Goal: Transaction & Acquisition: Purchase product/service

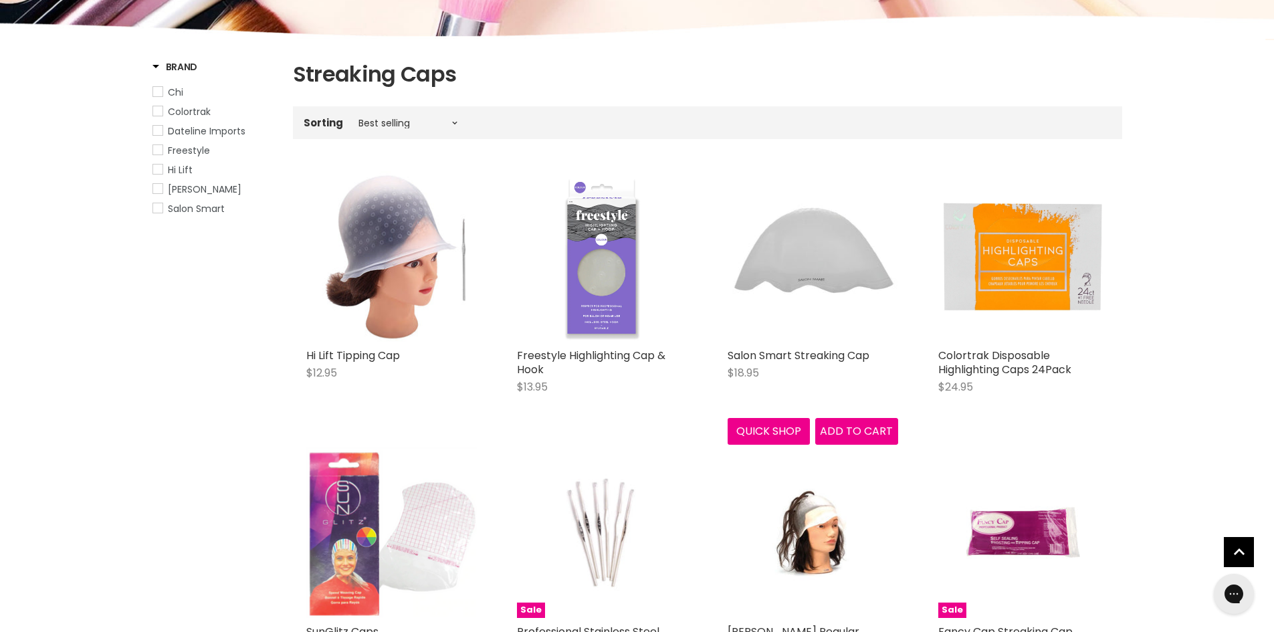
click at [832, 267] on img "Main content" at bounding box center [813, 256] width 171 height 171
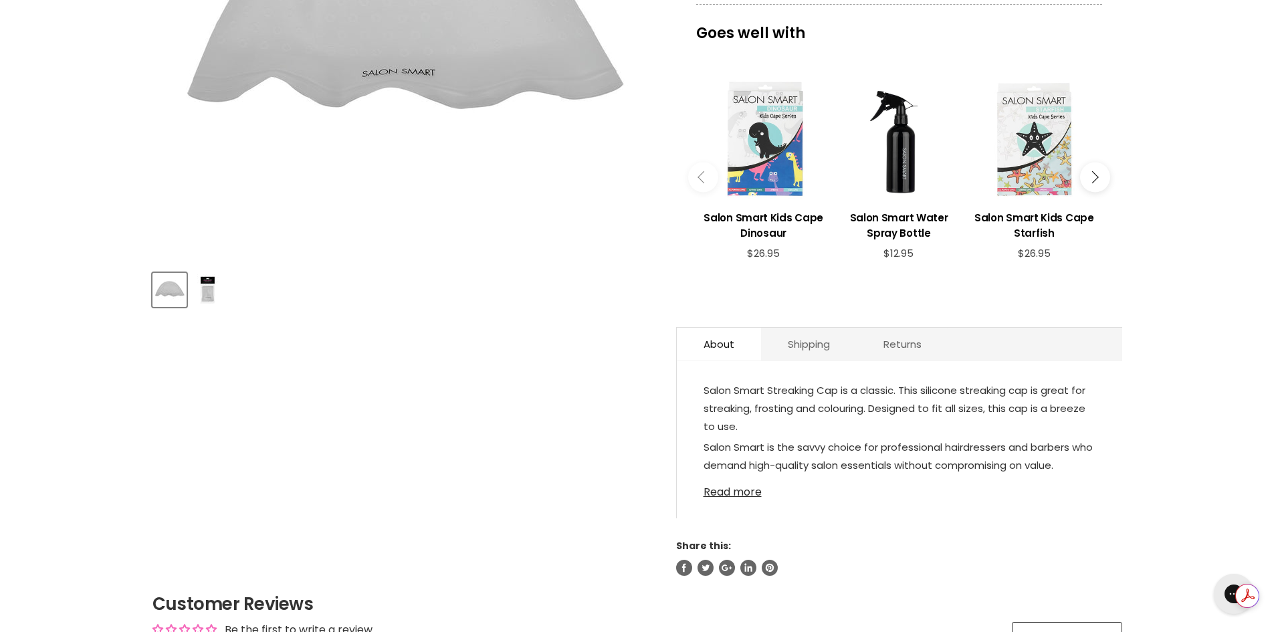
click at [750, 490] on link "Read more" at bounding box center [900, 488] width 392 height 20
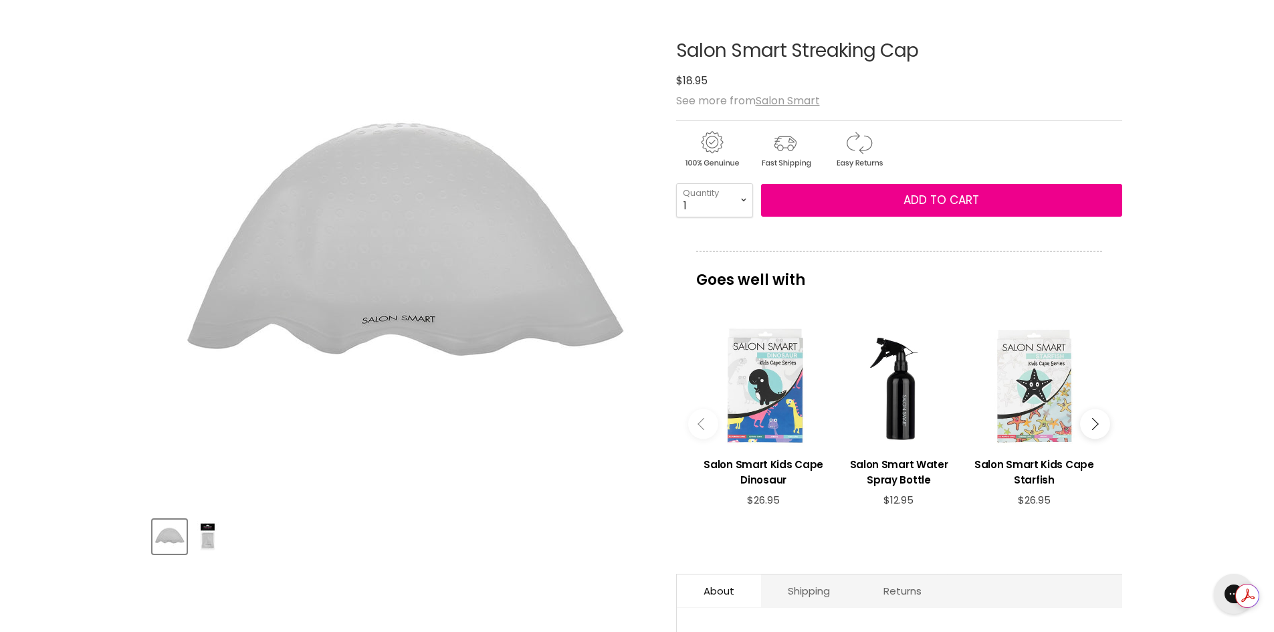
scroll to position [134, 0]
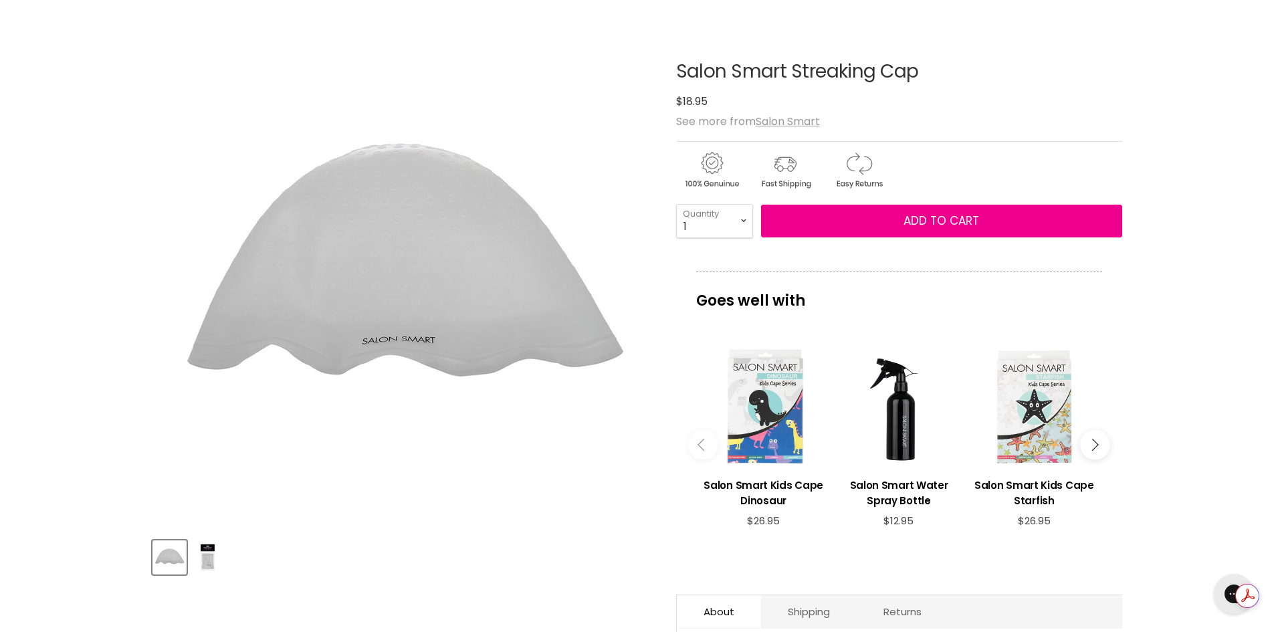
click at [206, 546] on img "Product thumbnails" at bounding box center [207, 557] width 31 height 31
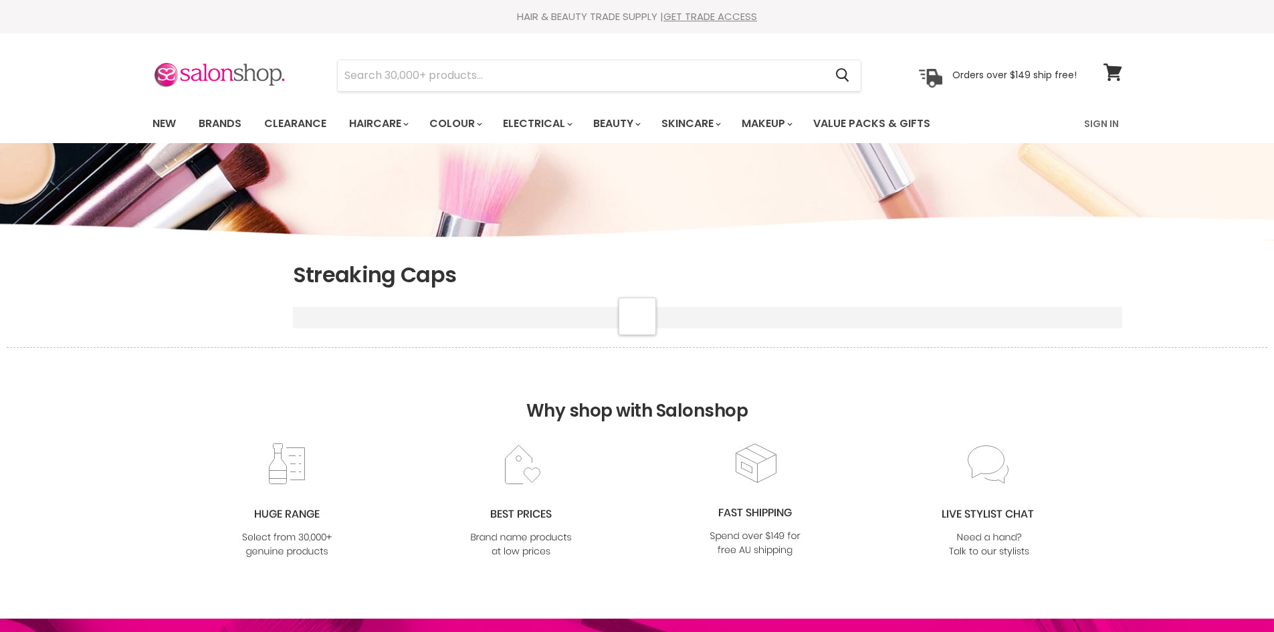
scroll to position [359, 0]
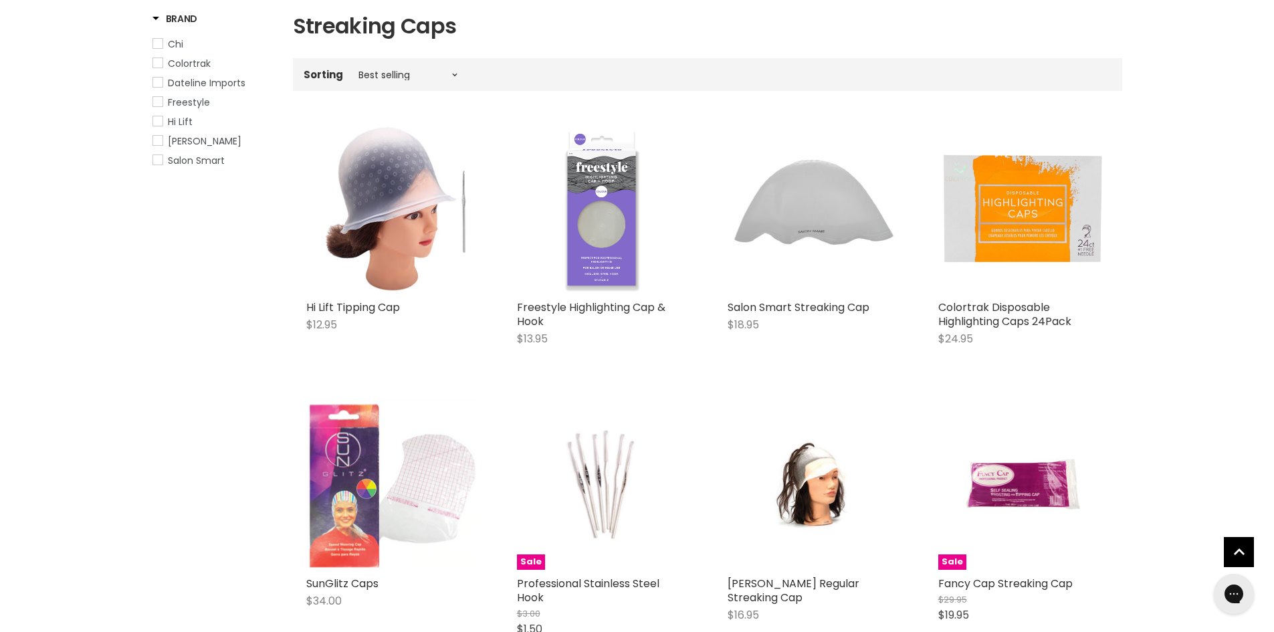
scroll to position [237, 0]
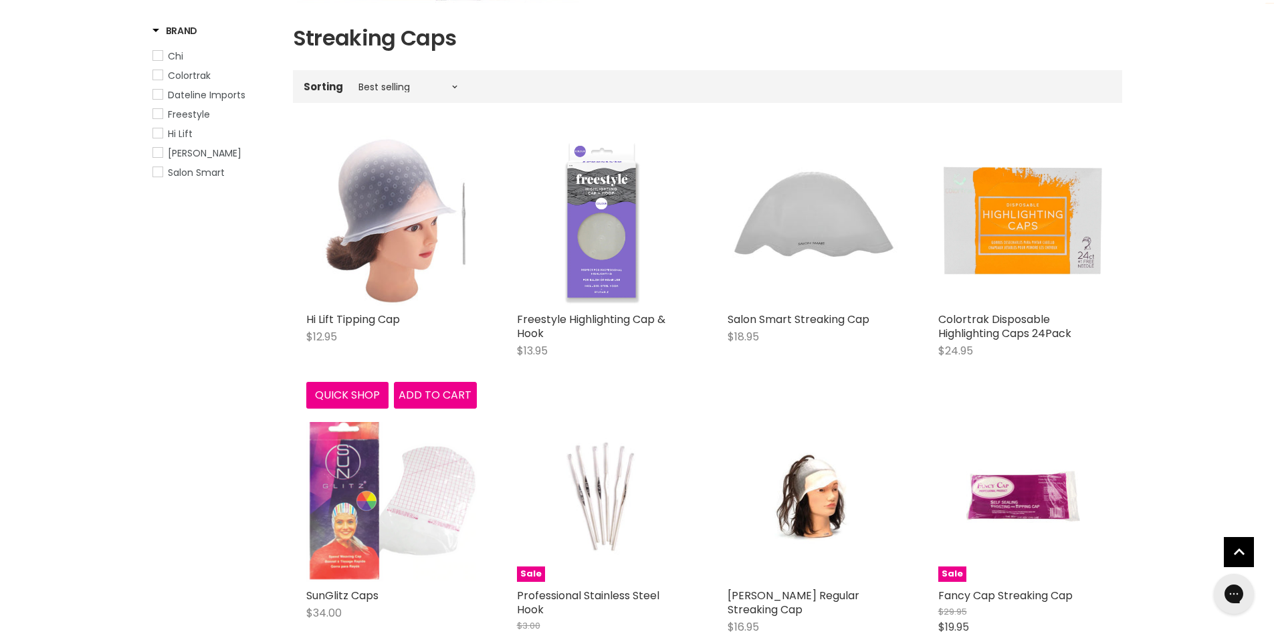
click at [420, 204] on img "Main content" at bounding box center [391, 220] width 171 height 171
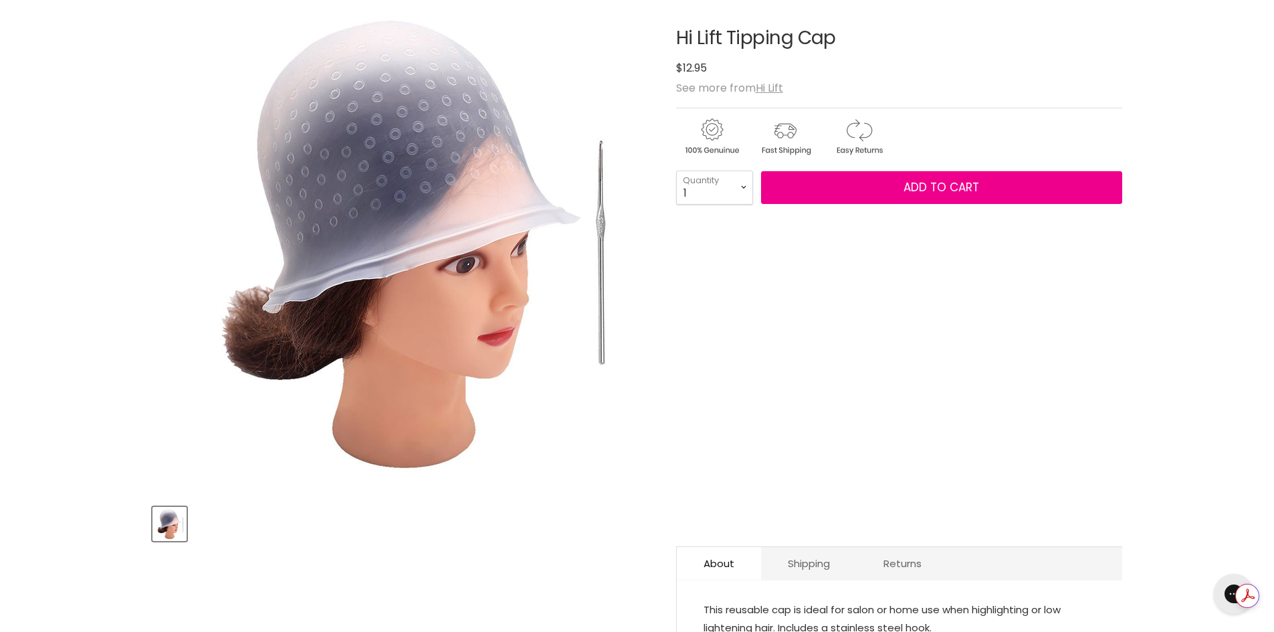
scroll to position [67, 0]
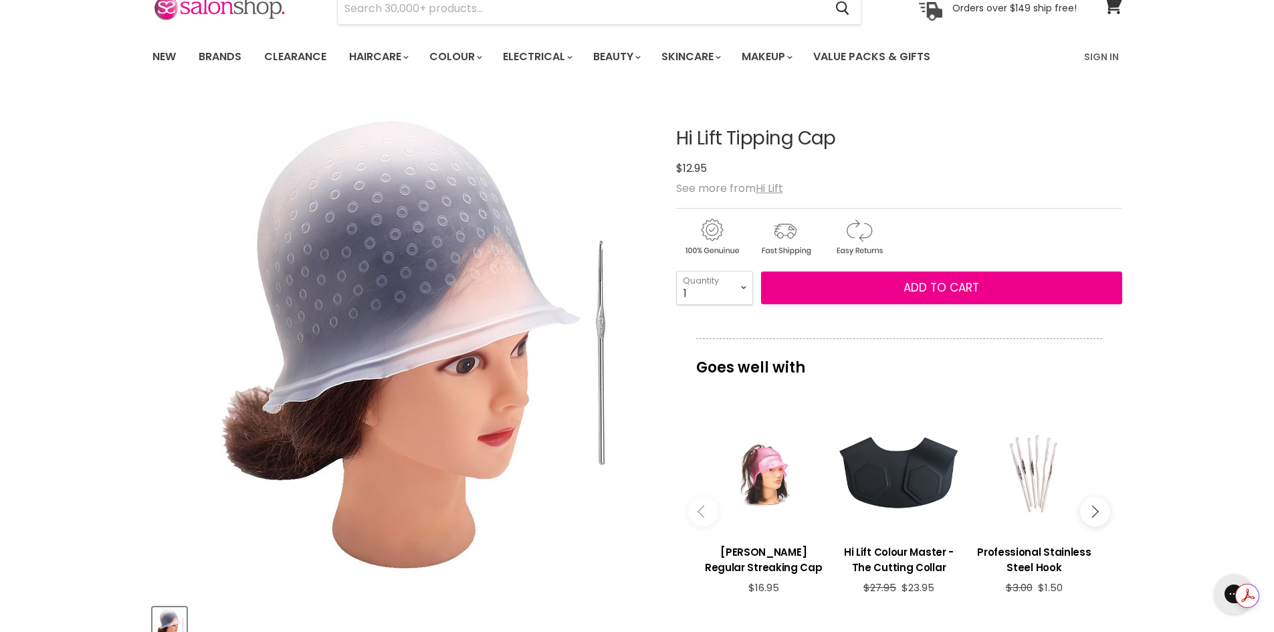
click at [775, 491] on div "Main content" at bounding box center [764, 474] width 122 height 122
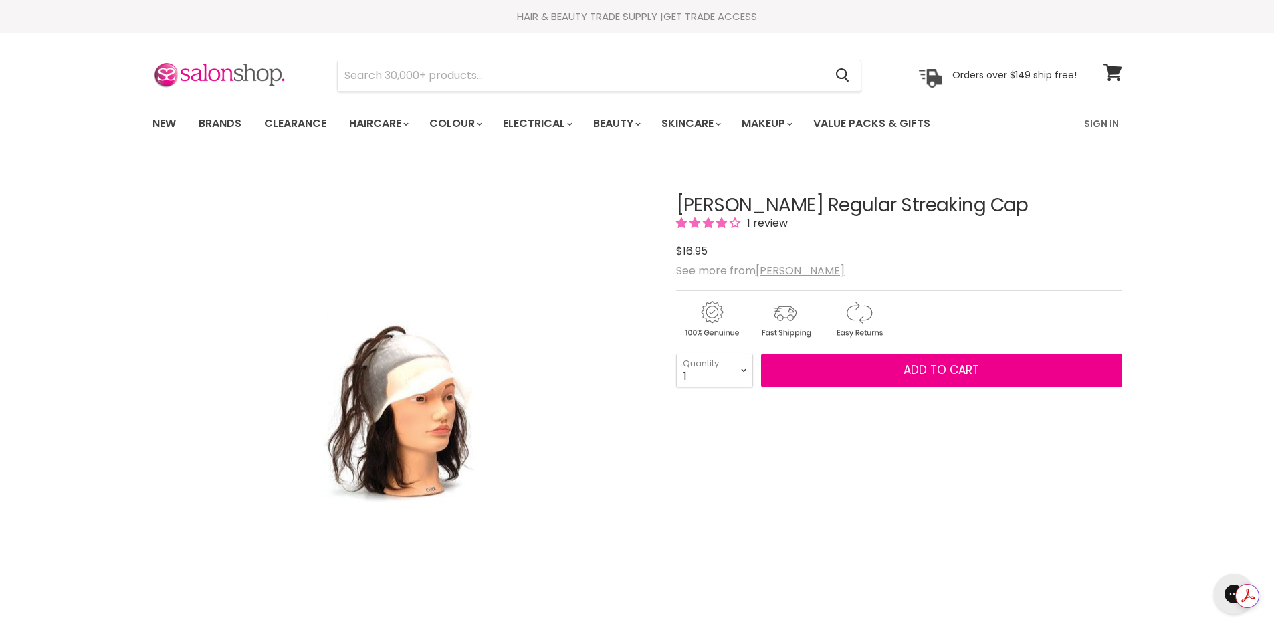
click at [393, 373] on img "Robert de Soto Regular Streaking Cap image. Click or Scroll to Zoom." at bounding box center [402, 411] width 234 height 352
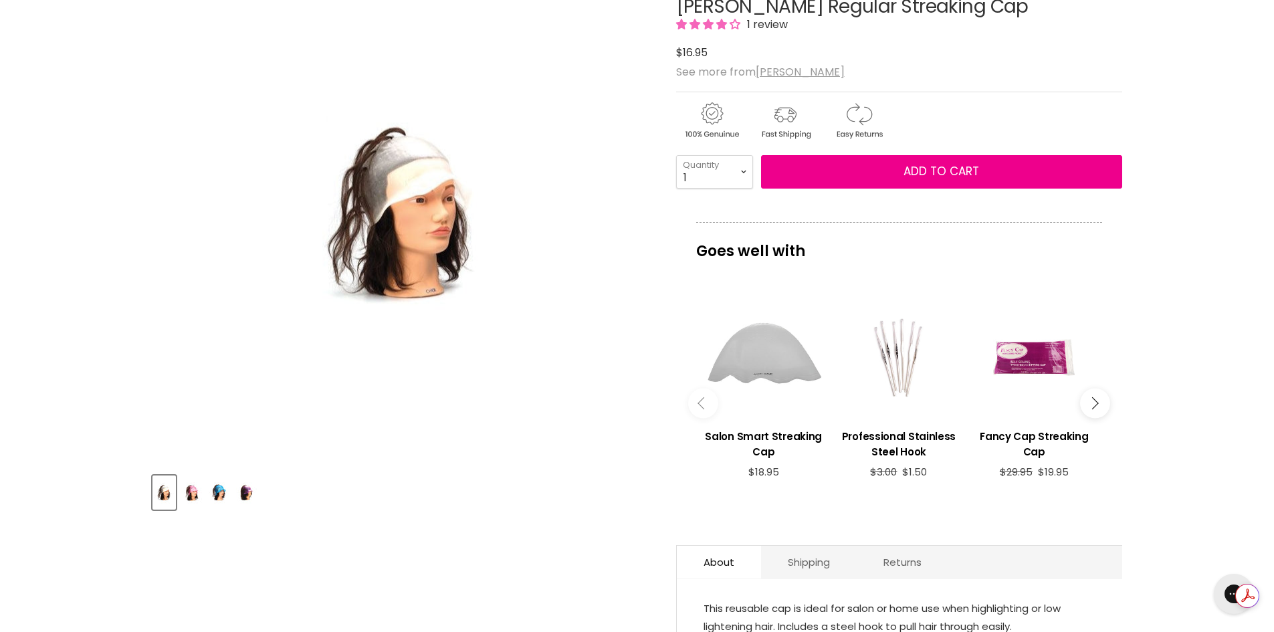
scroll to position [201, 0]
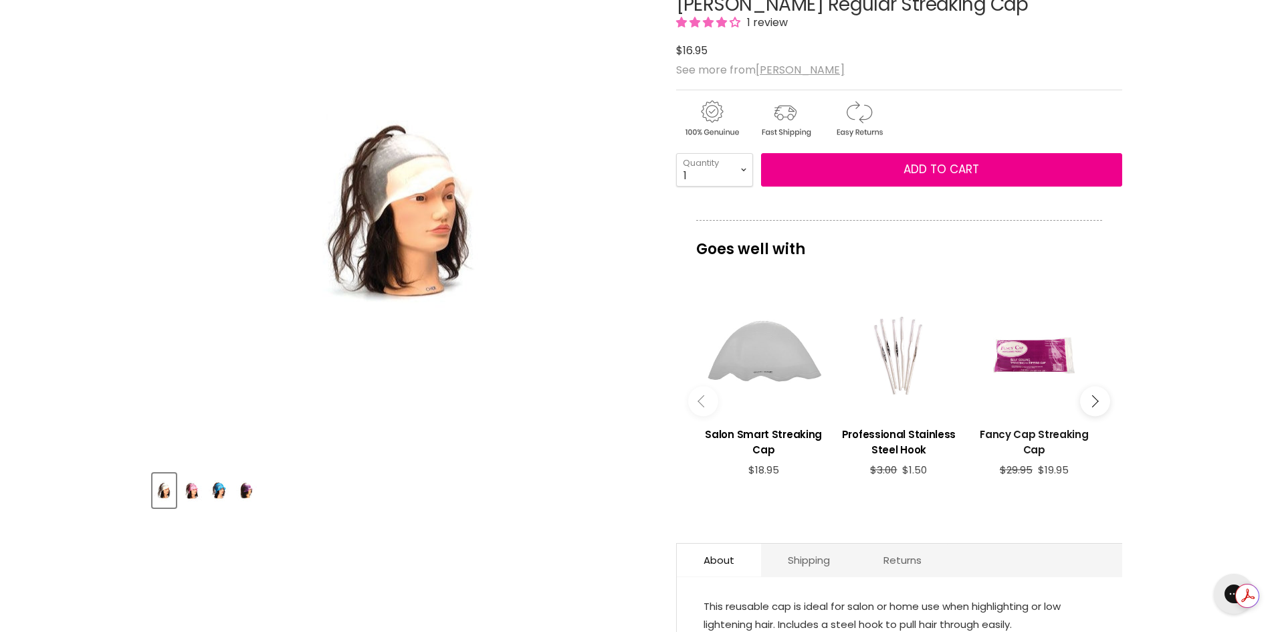
click at [1044, 435] on h3 "Fancy Cap Streaking Cap" at bounding box center [1034, 442] width 122 height 31
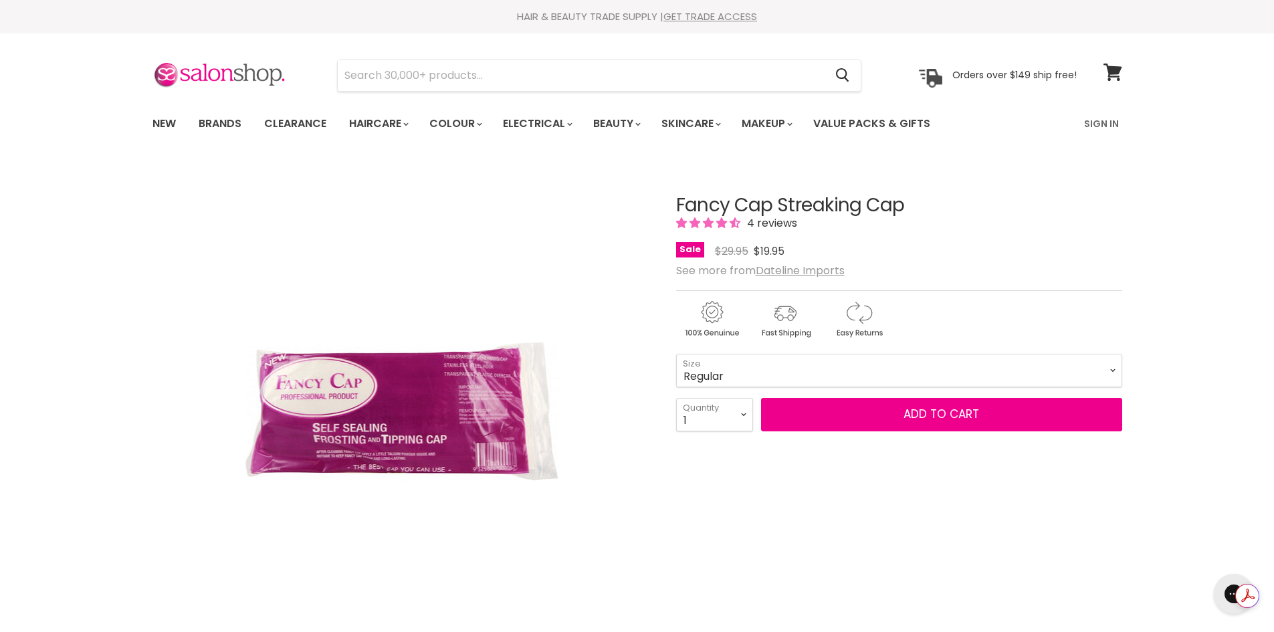
click at [742, 219] on span "4.50 stars" at bounding box center [709, 222] width 67 height 15
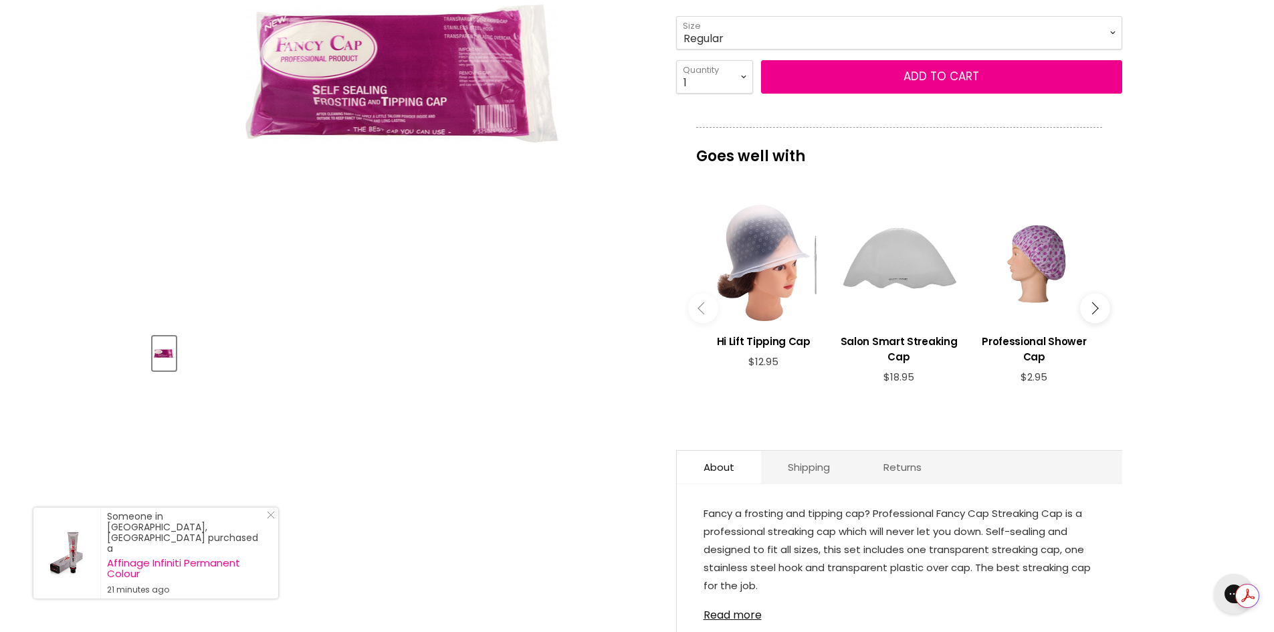
scroll to position [149, 0]
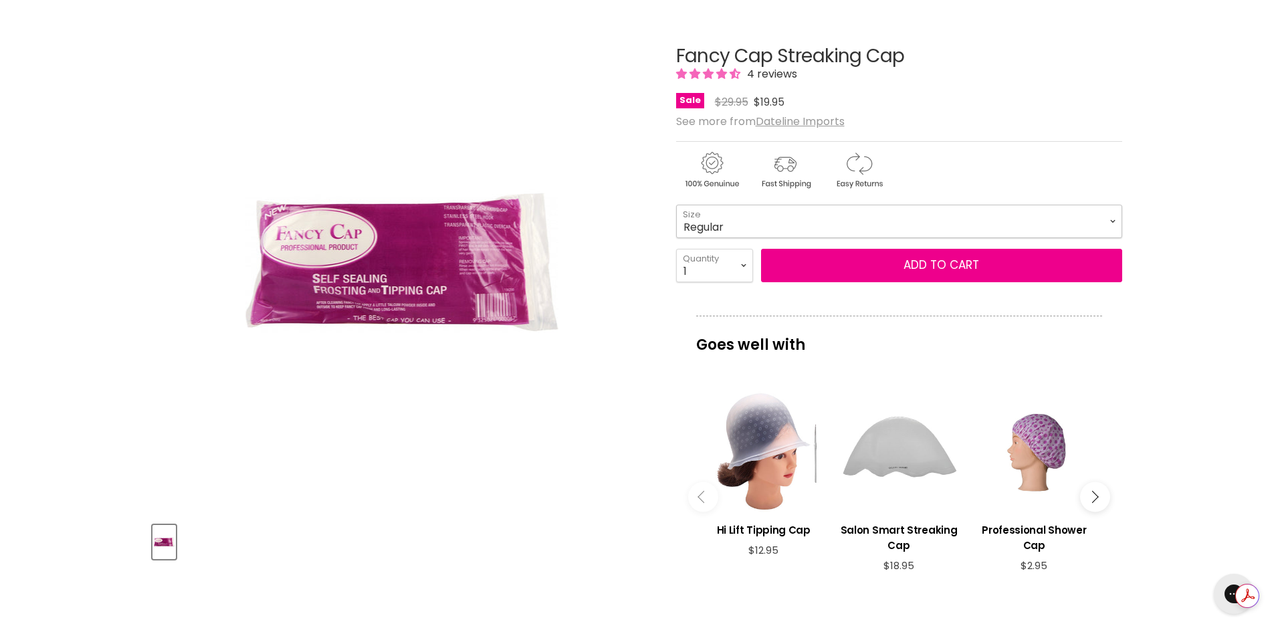
click at [731, 221] on select "Regular" at bounding box center [899, 221] width 446 height 33
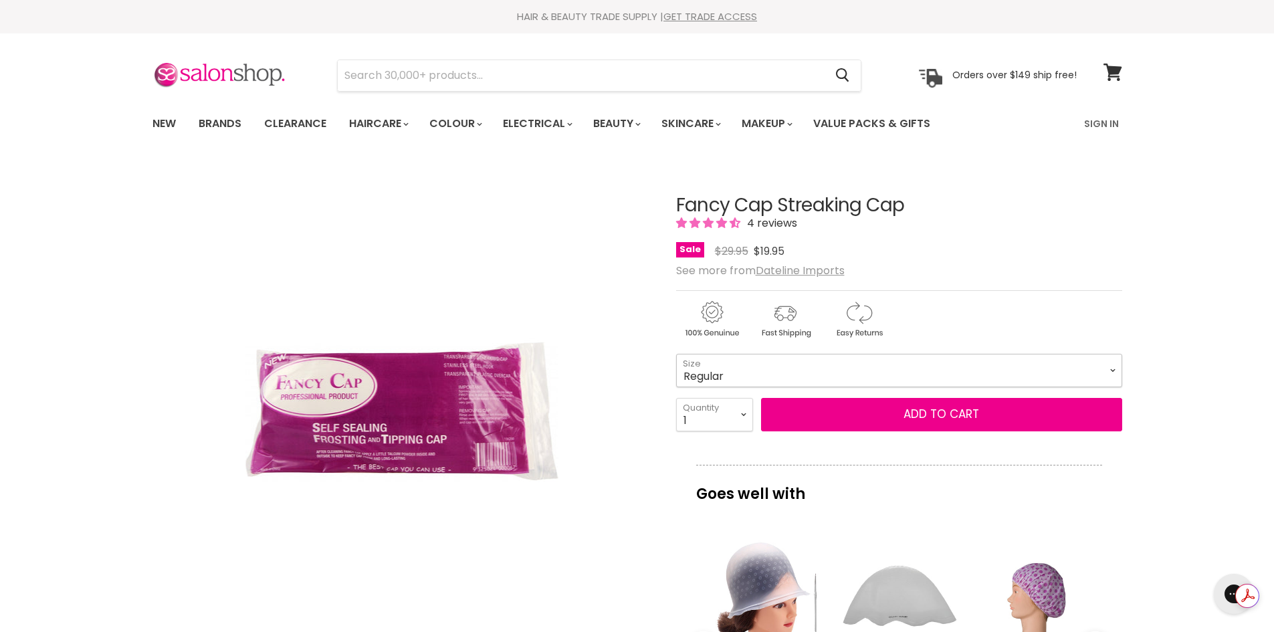
scroll to position [0, 0]
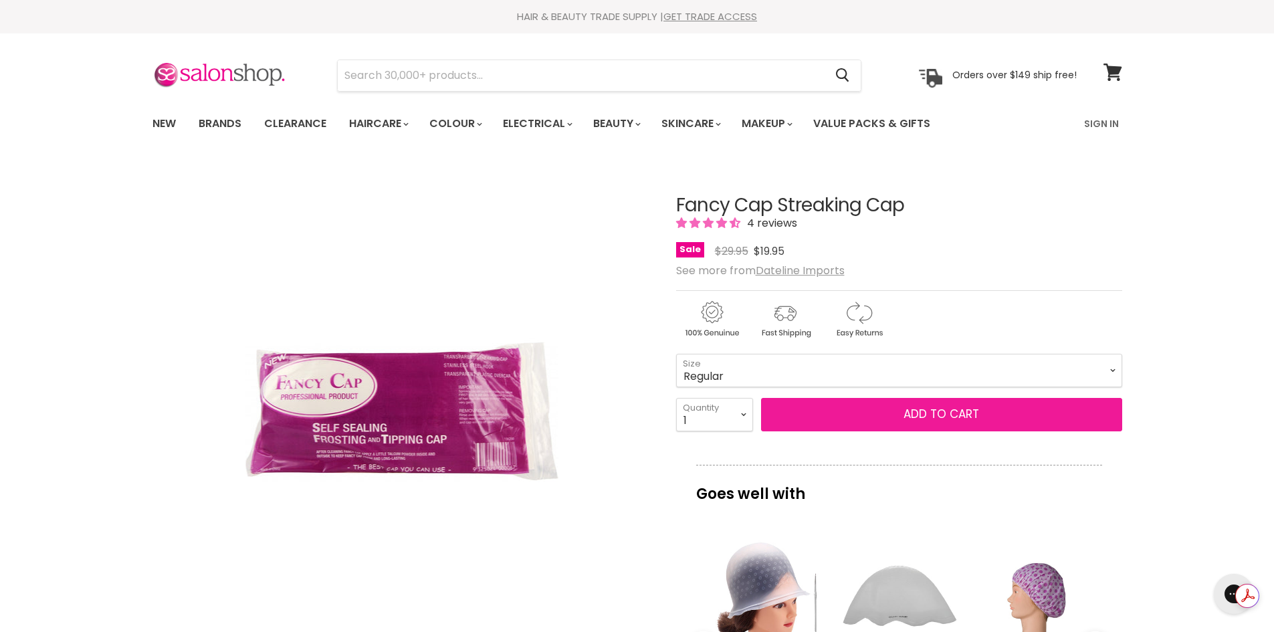
click at [914, 424] on button "Add to cart" at bounding box center [941, 414] width 361 height 33
click at [959, 411] on span "Add to cart" at bounding box center [942, 414] width 76 height 16
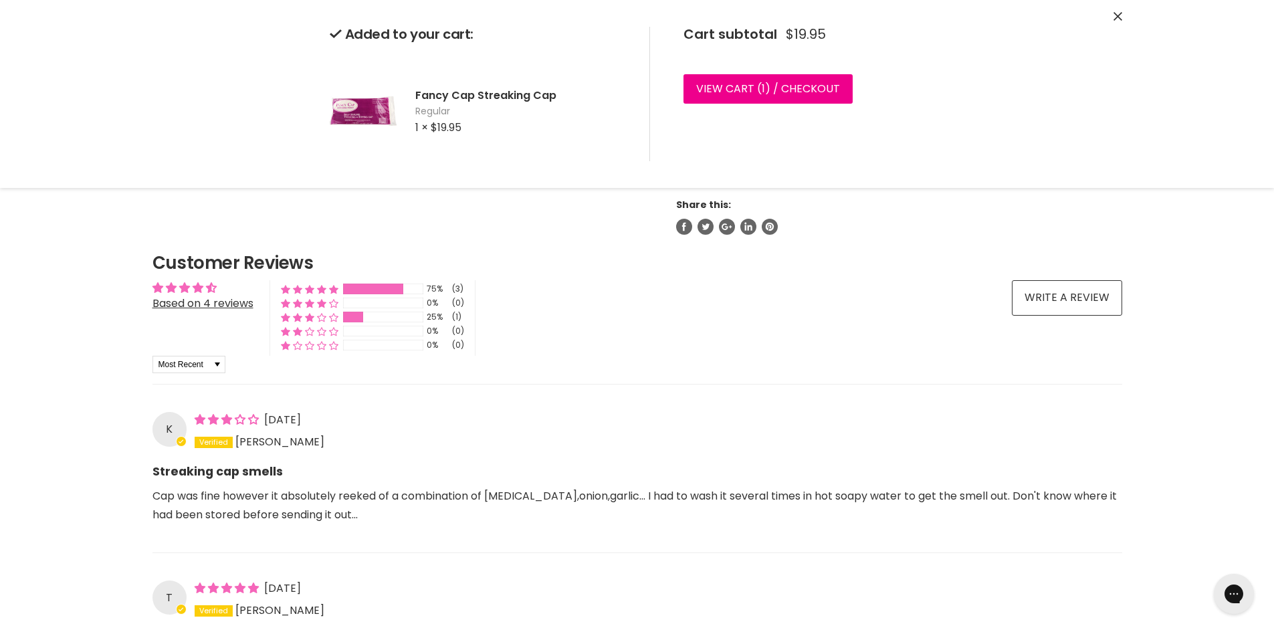
scroll to position [334, 0]
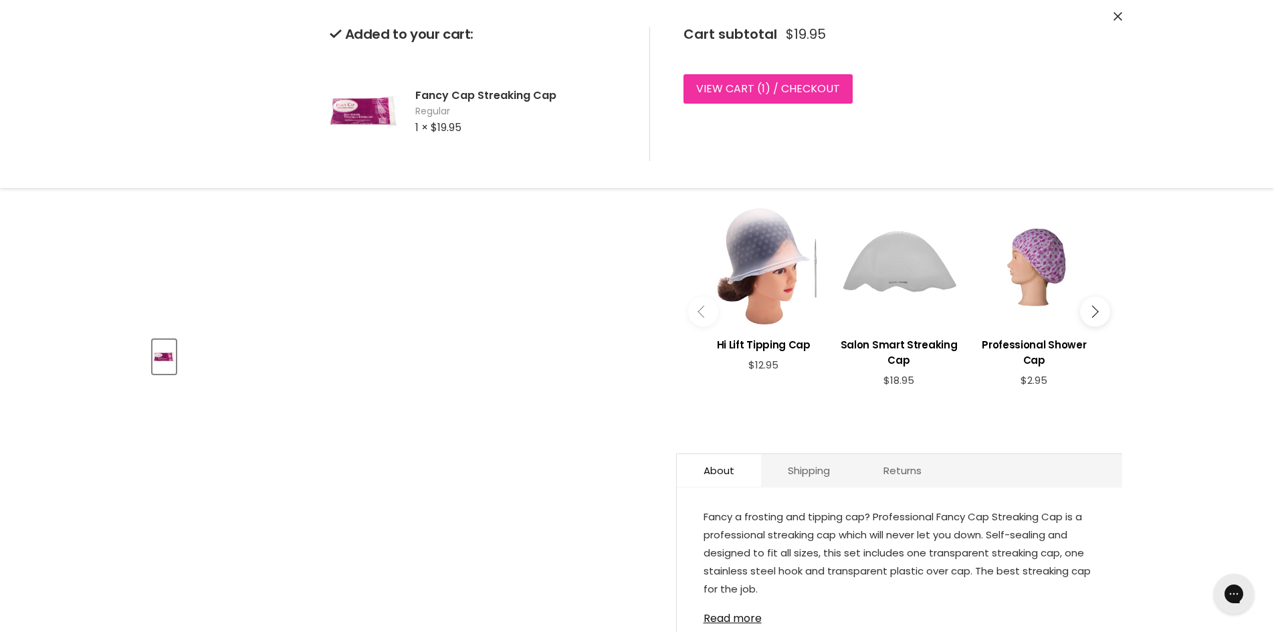
click at [797, 85] on link "View cart ( 1 ) / Checkout" at bounding box center [768, 88] width 169 height 29
